Goal: Use online tool/utility: Utilize a website feature to perform a specific function

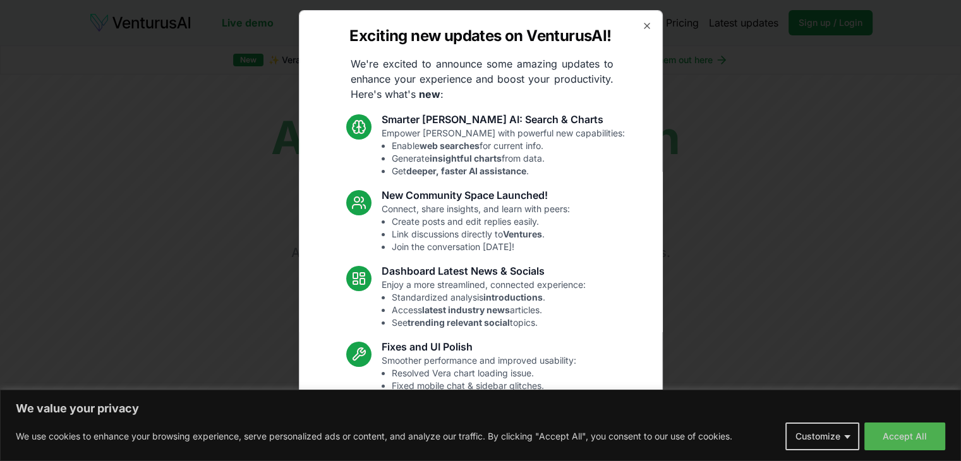
click at [641, 34] on div "Exciting new updates on VenturusAI! We're excited to announce some amazing upda…" at bounding box center [481, 230] width 364 height 441
click at [638, 32] on div "Exciting new updates on VenturusAI! We're excited to announce some amazing upda…" at bounding box center [481, 230] width 364 height 441
click at [642, 26] on icon "button" at bounding box center [647, 26] width 10 height 10
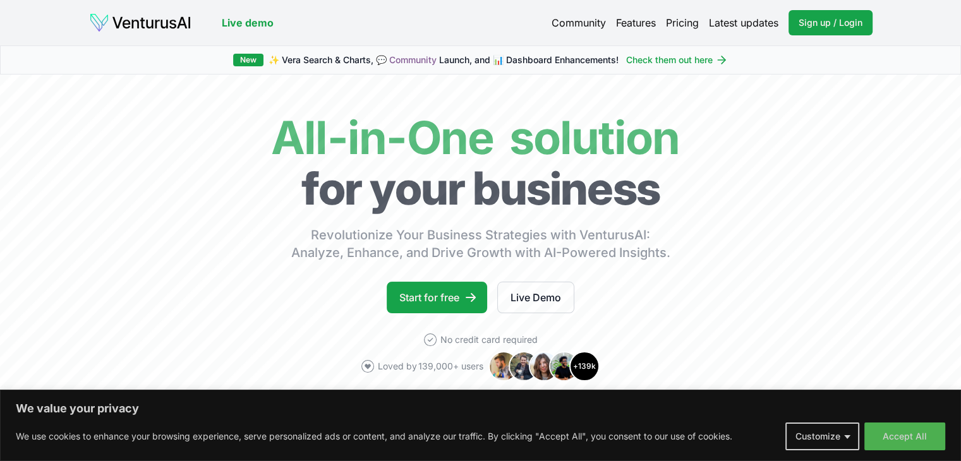
scroll to position [63, 0]
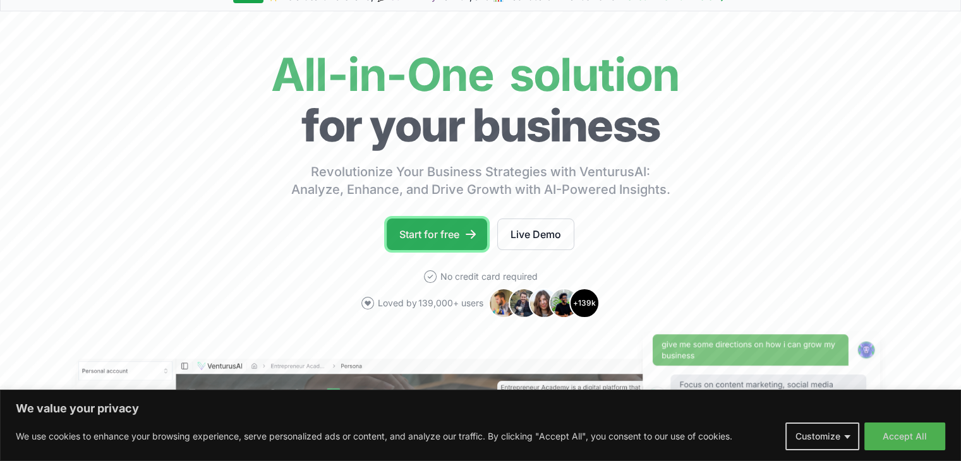
click at [441, 232] on link "Start for free" at bounding box center [437, 235] width 100 height 32
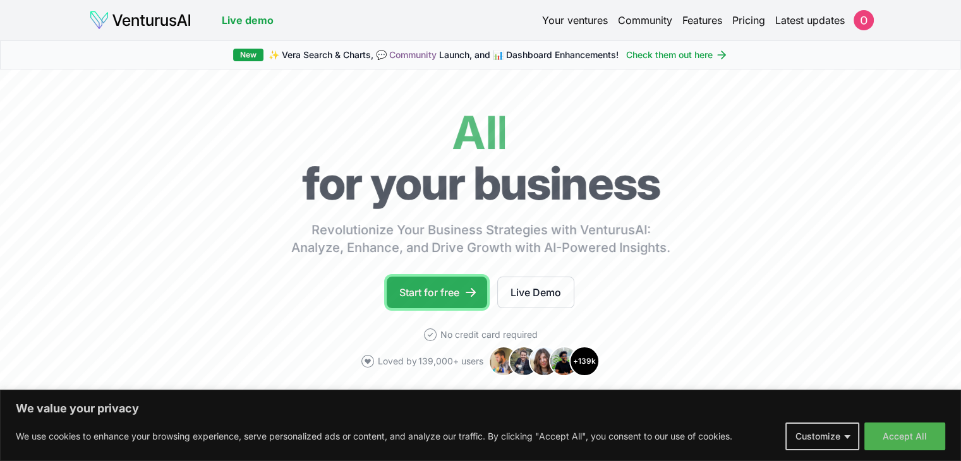
drag, startPoint x: 0, startPoint y: 0, endPoint x: 448, endPoint y: 298, distance: 538.0
click at [448, 298] on link "Start for free" at bounding box center [437, 293] width 100 height 32
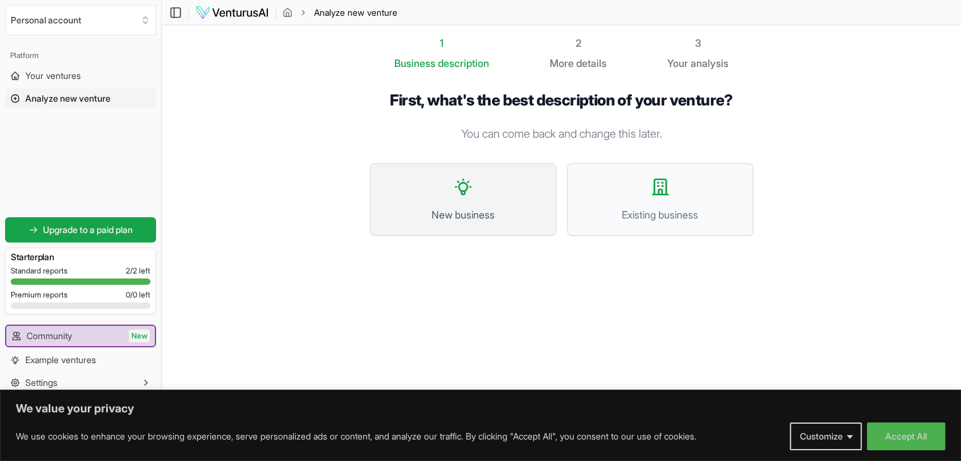
click at [441, 205] on button "New business" at bounding box center [463, 199] width 187 height 73
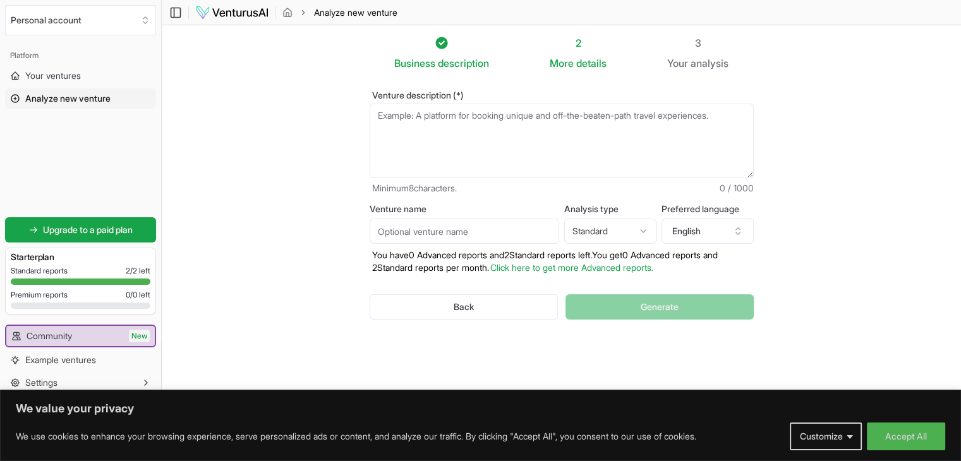
click at [442, 147] on textarea "Venture description (*)" at bounding box center [562, 141] width 384 height 75
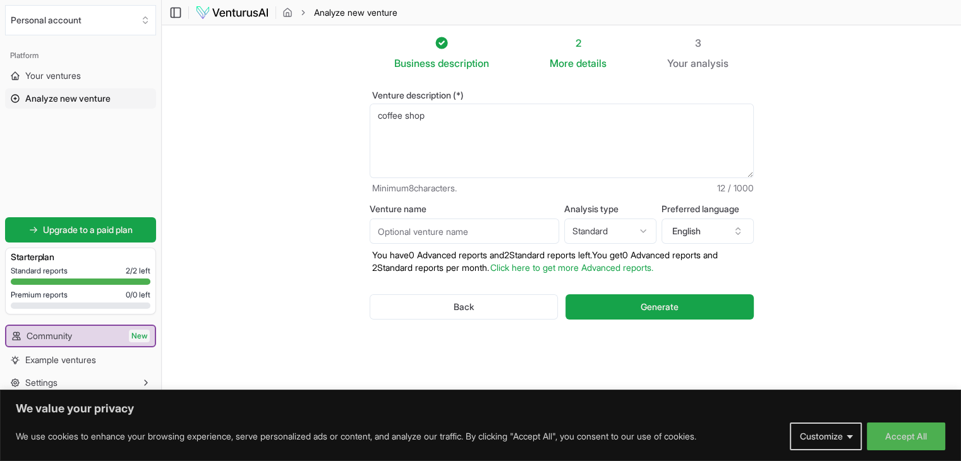
type textarea "coffee shop"
click at [418, 229] on input "Venture name" at bounding box center [465, 231] width 190 height 25
click at [414, 233] on input "Venture name" at bounding box center [465, 231] width 190 height 25
type input "Coffee Shop"
click at [432, 128] on textarea "coffee shop" at bounding box center [562, 141] width 384 height 75
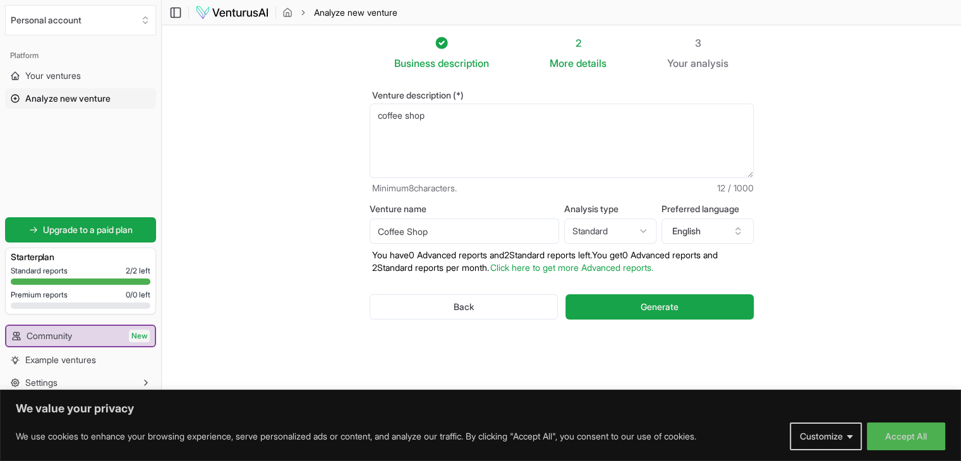
drag, startPoint x: 468, startPoint y: 130, endPoint x: 300, endPoint y: 82, distance: 174.9
click at [300, 82] on section "Business description 2 More details 3 Your analysis Venture description (*) cof…" at bounding box center [562, 211] width 800 height 373
paste textarea "A small coffee shop located in [GEOGRAPHIC_DATA], [GEOGRAPHIC_DATA], designed t…"
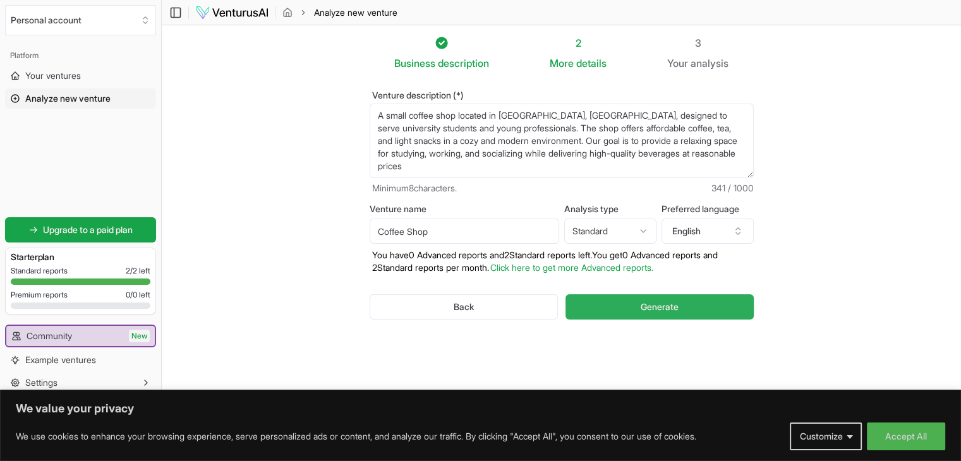
type textarea "A small coffee shop located in [GEOGRAPHIC_DATA], [GEOGRAPHIC_DATA], designed t…"
click at [653, 307] on span "Generate" at bounding box center [660, 307] width 38 height 13
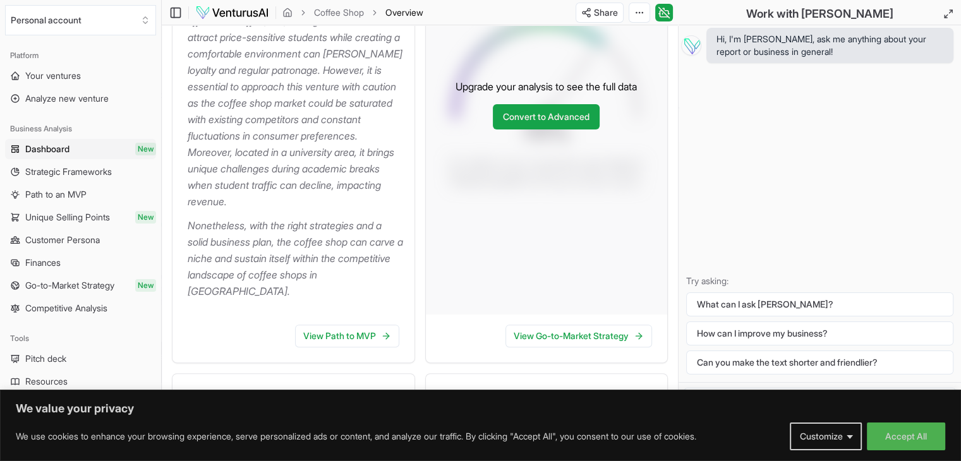
scroll to position [442, 0]
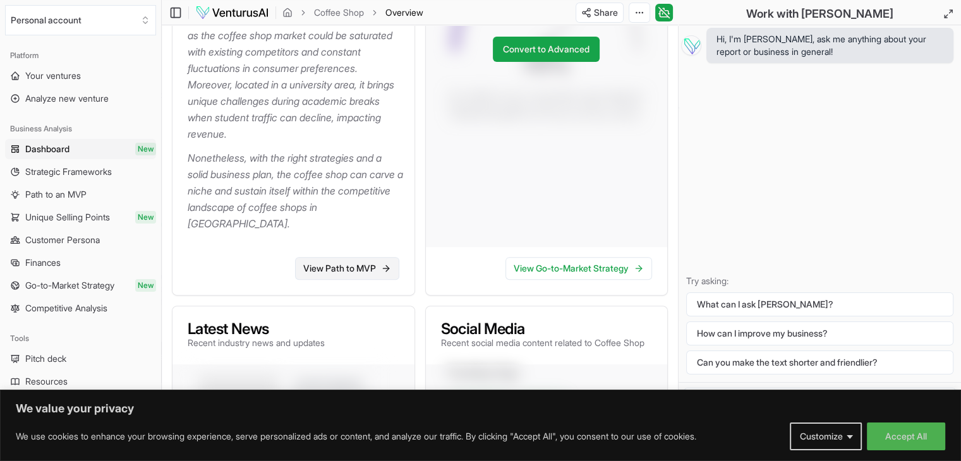
click at [351, 272] on link "View Path to MVP" at bounding box center [347, 268] width 104 height 23
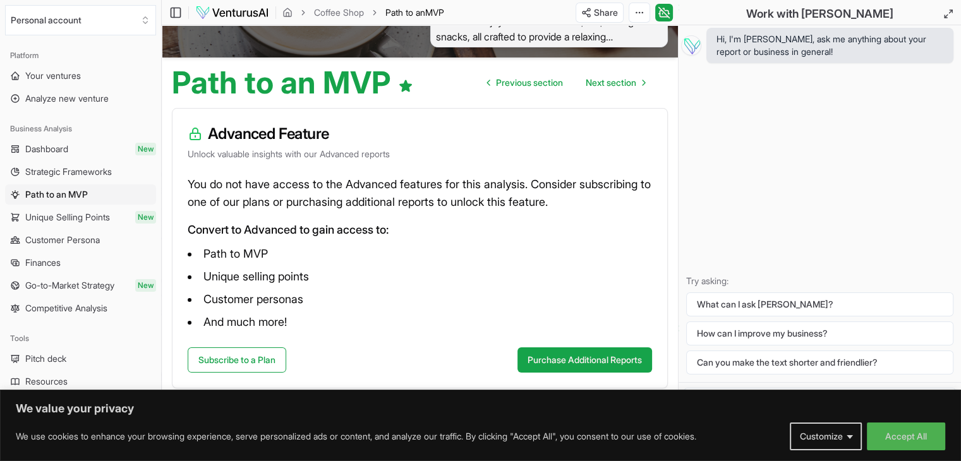
scroll to position [86, 0]
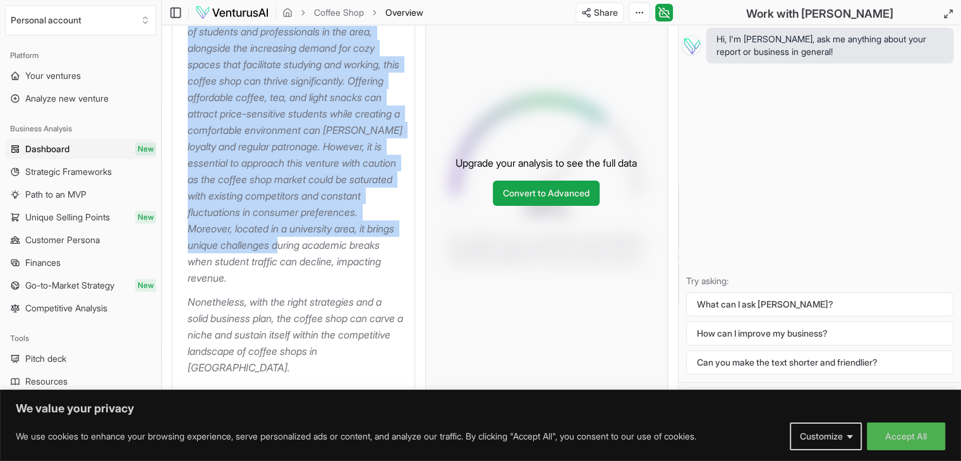
scroll to position [379, 0]
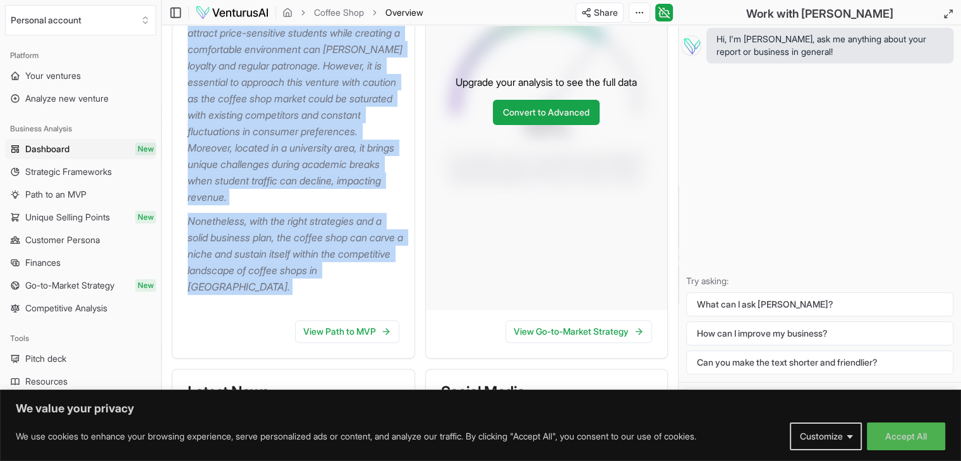
drag, startPoint x: 205, startPoint y: 88, endPoint x: 284, endPoint y: 312, distance: 237.3
click at [284, 312] on div "About Coffee Shop The business idea of establishing a small coffee shop in [GEO…" at bounding box center [293, 86] width 243 height 545
copy div "About Coffee Shop The business idea of establishing a small coffee shop in [GEO…"
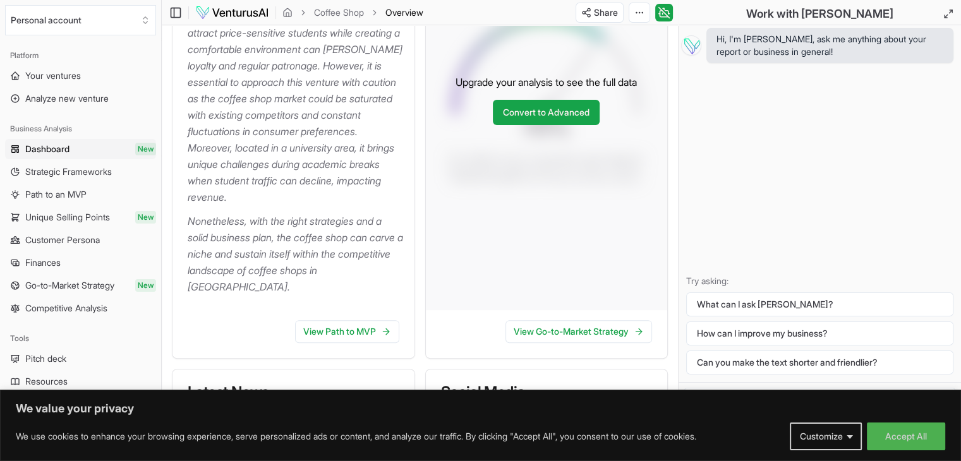
click at [602, 303] on div "Upgrade your analysis to see the full data Convert to Advanced" at bounding box center [547, 99] width 242 height 421
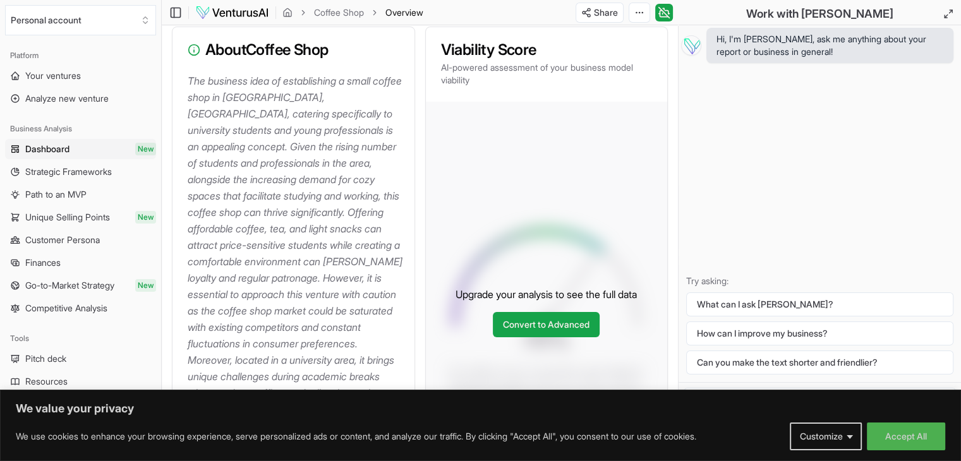
scroll to position [190, 0]
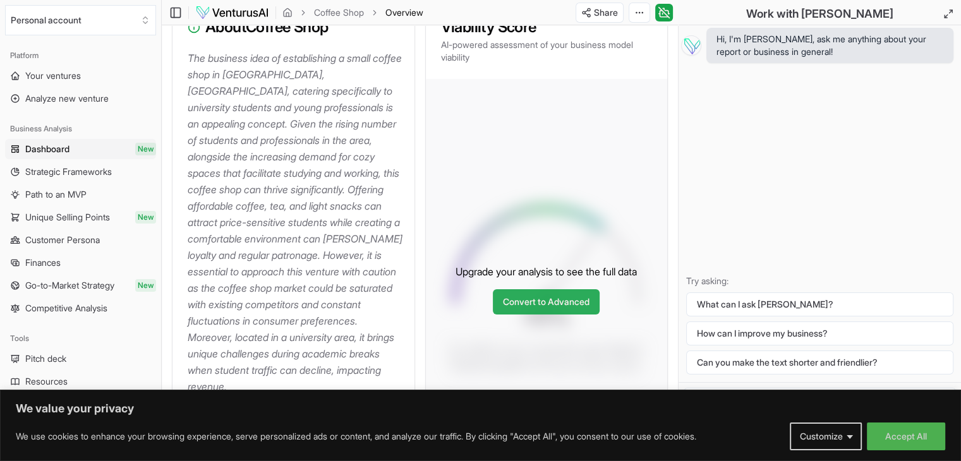
click at [530, 308] on link "Convert to Advanced" at bounding box center [546, 301] width 107 height 25
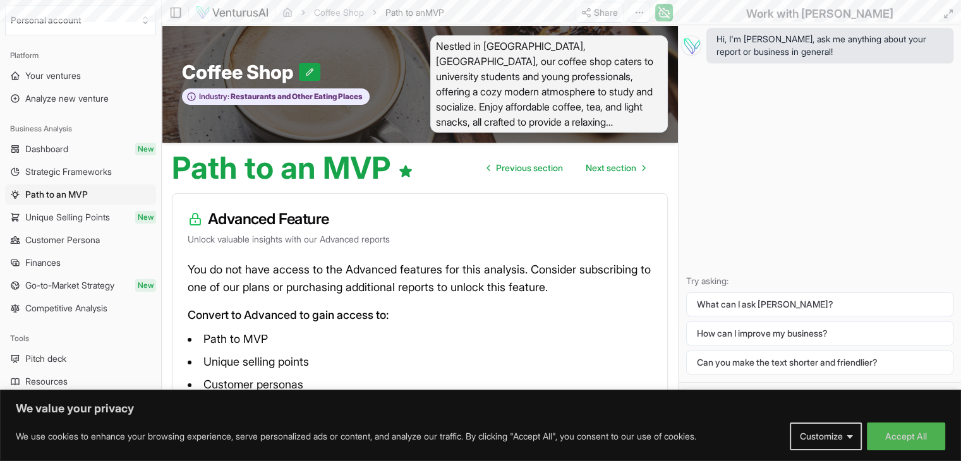
scroll to position [190, 0]
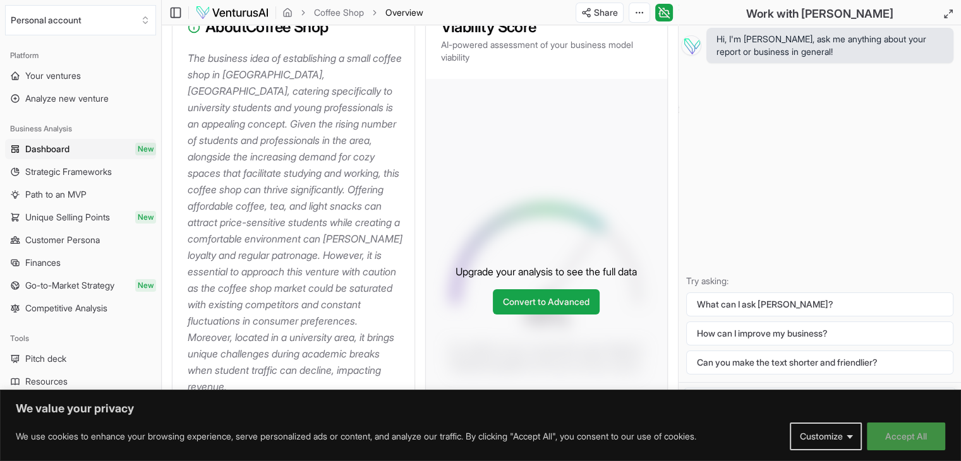
click at [887, 446] on button "Accept All" at bounding box center [906, 437] width 78 height 28
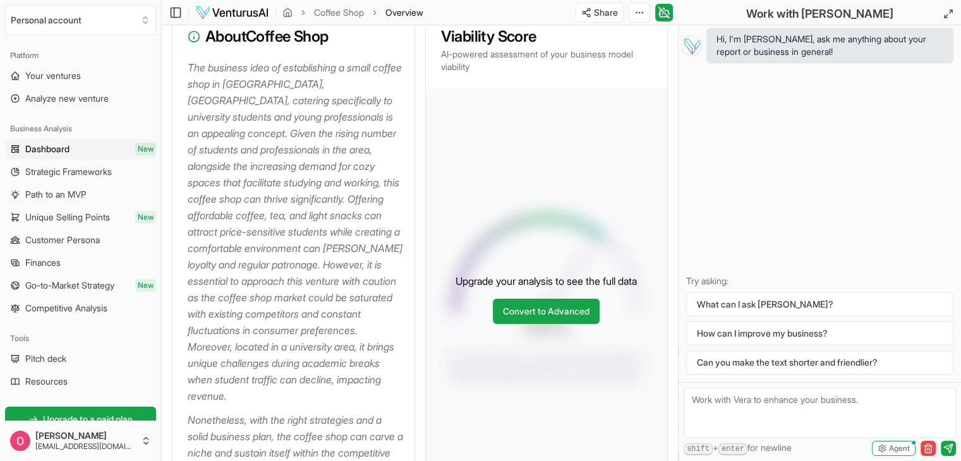
scroll to position [63, 0]
